Goal: Information Seeking & Learning: Learn about a topic

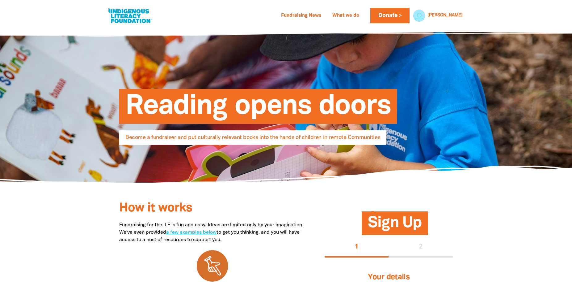
select select "AU"
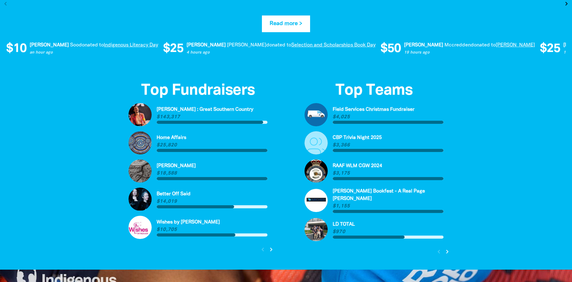
scroll to position [1421, 0]
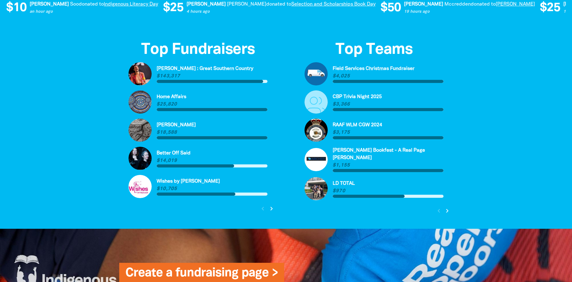
click at [271, 208] on icon "chevron_right" at bounding box center [271, 208] width 7 height 7
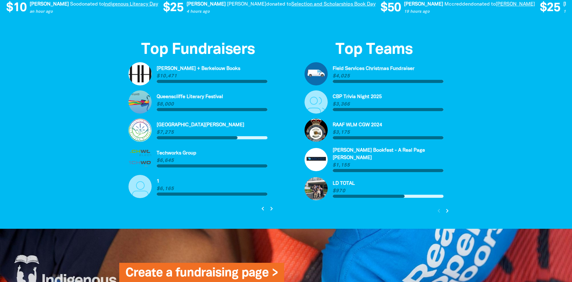
click at [272, 208] on icon "chevron_right" at bounding box center [271, 208] width 7 height 7
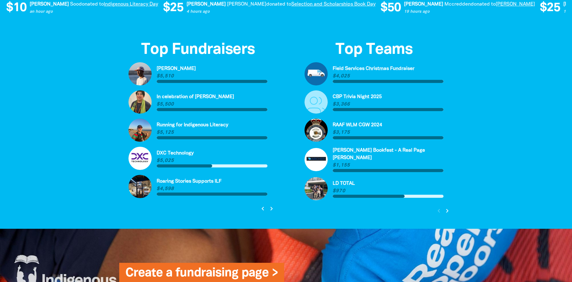
click at [272, 208] on icon "chevron_right" at bounding box center [271, 208] width 7 height 7
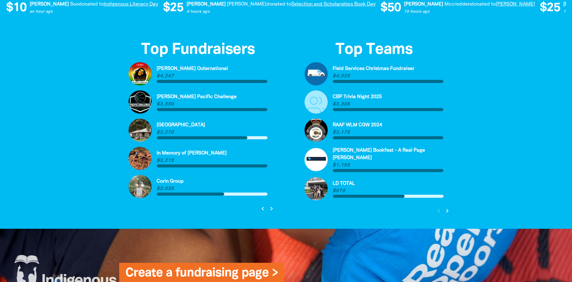
click at [272, 208] on icon "chevron_right" at bounding box center [271, 208] width 7 height 7
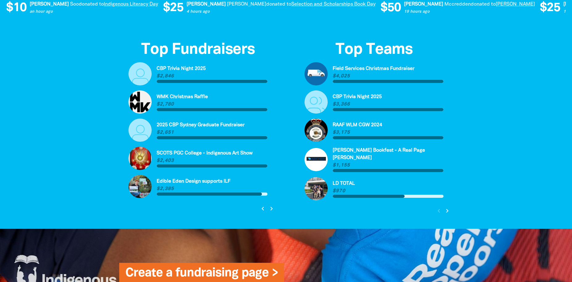
click at [272, 208] on icon "chevron_right" at bounding box center [271, 208] width 7 height 7
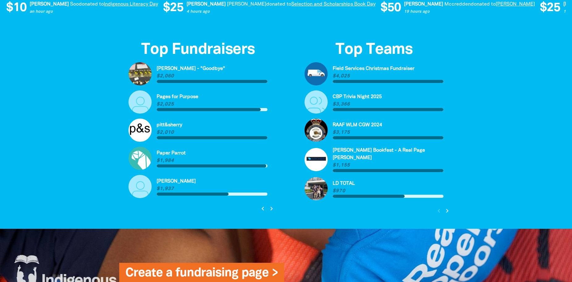
click at [272, 208] on icon "chevron_right" at bounding box center [271, 208] width 7 height 7
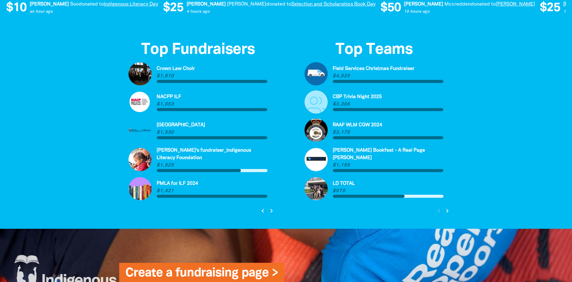
click at [272, 208] on icon "chevron_right" at bounding box center [271, 210] width 7 height 7
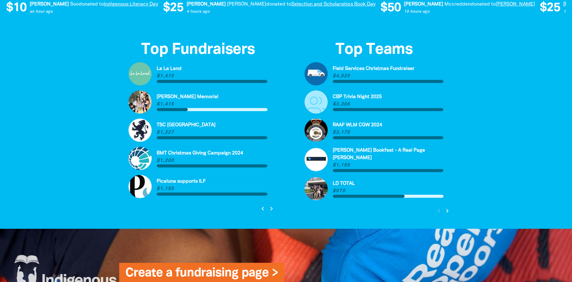
click at [272, 208] on icon "chevron_right" at bounding box center [271, 208] width 7 height 7
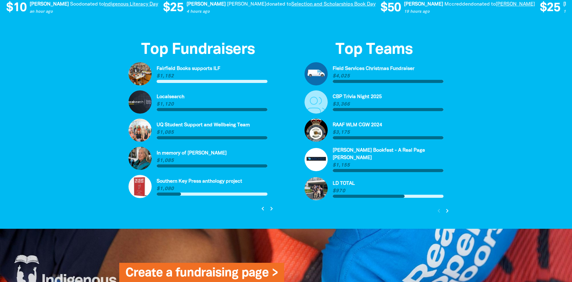
click at [272, 208] on icon "chevron_right" at bounding box center [271, 208] width 7 height 7
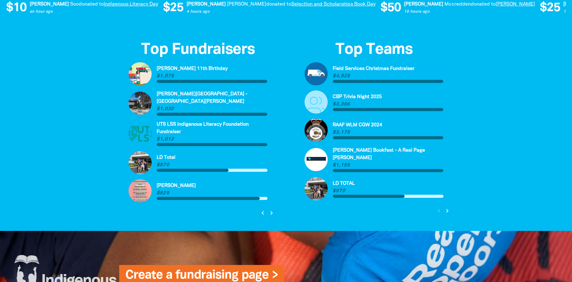
click at [272, 209] on icon "chevron_right" at bounding box center [271, 212] width 7 height 7
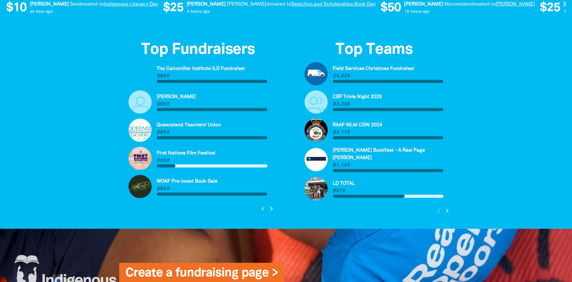
click at [272, 208] on icon "chevron_right" at bounding box center [271, 208] width 7 height 7
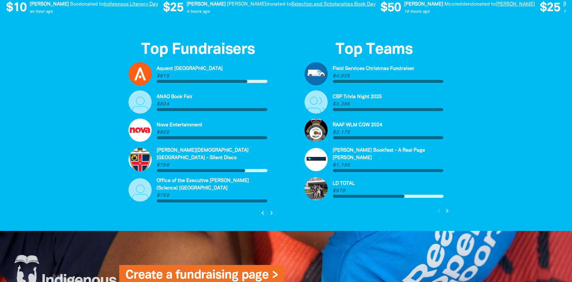
click at [272, 209] on icon "chevron_right" at bounding box center [271, 212] width 7 height 7
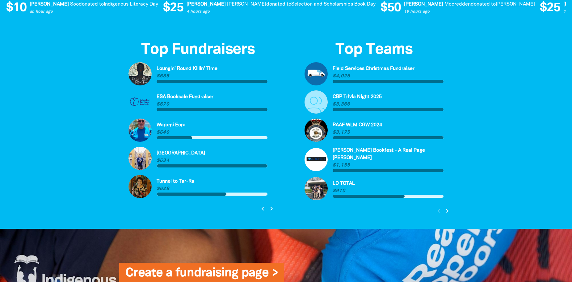
click at [272, 208] on icon "chevron_right" at bounding box center [271, 208] width 7 height 7
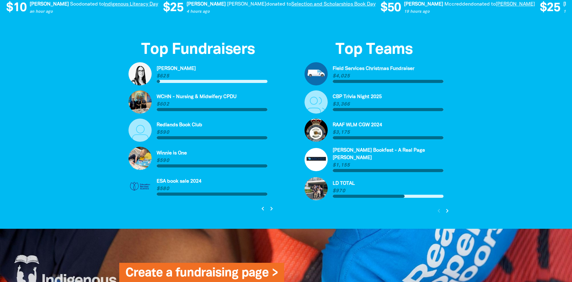
click at [272, 208] on icon "chevron_right" at bounding box center [271, 208] width 7 height 7
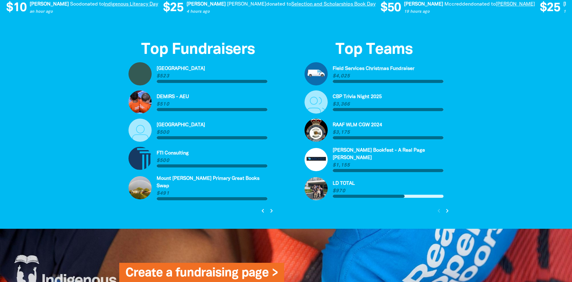
click at [272, 208] on icon "chevron_right" at bounding box center [271, 210] width 7 height 7
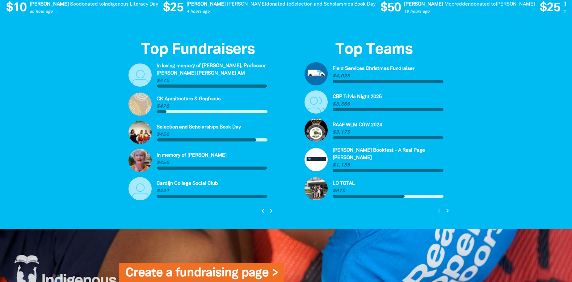
click at [446, 207] on icon "chevron_right" at bounding box center [447, 210] width 7 height 7
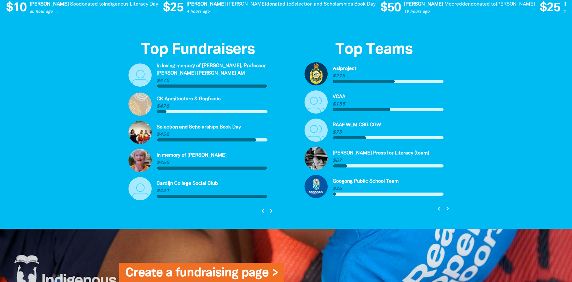
click at [446, 206] on icon "chevron_right" at bounding box center [447, 208] width 7 height 7
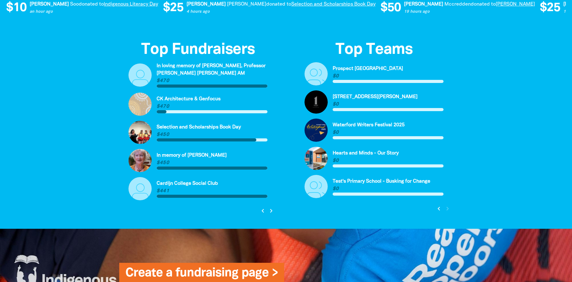
click at [446, 206] on div "chevron_left chevron_right" at bounding box center [443, 208] width 19 height 11
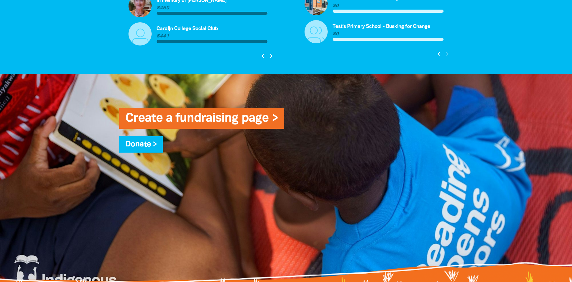
scroll to position [1761, 0]
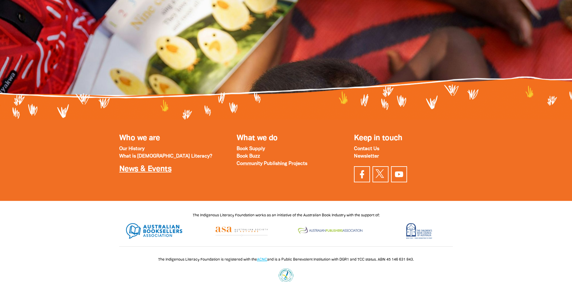
click at [152, 170] on link "News & Events" at bounding box center [145, 168] width 52 height 7
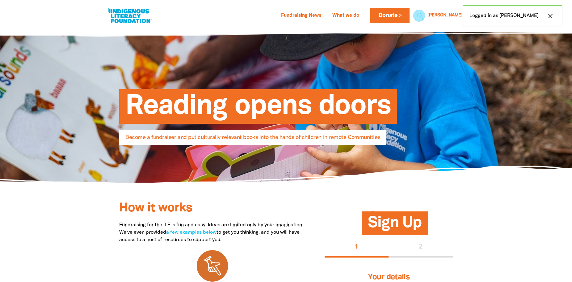
select select "AU"
